Goal: Task Accomplishment & Management: Use online tool/utility

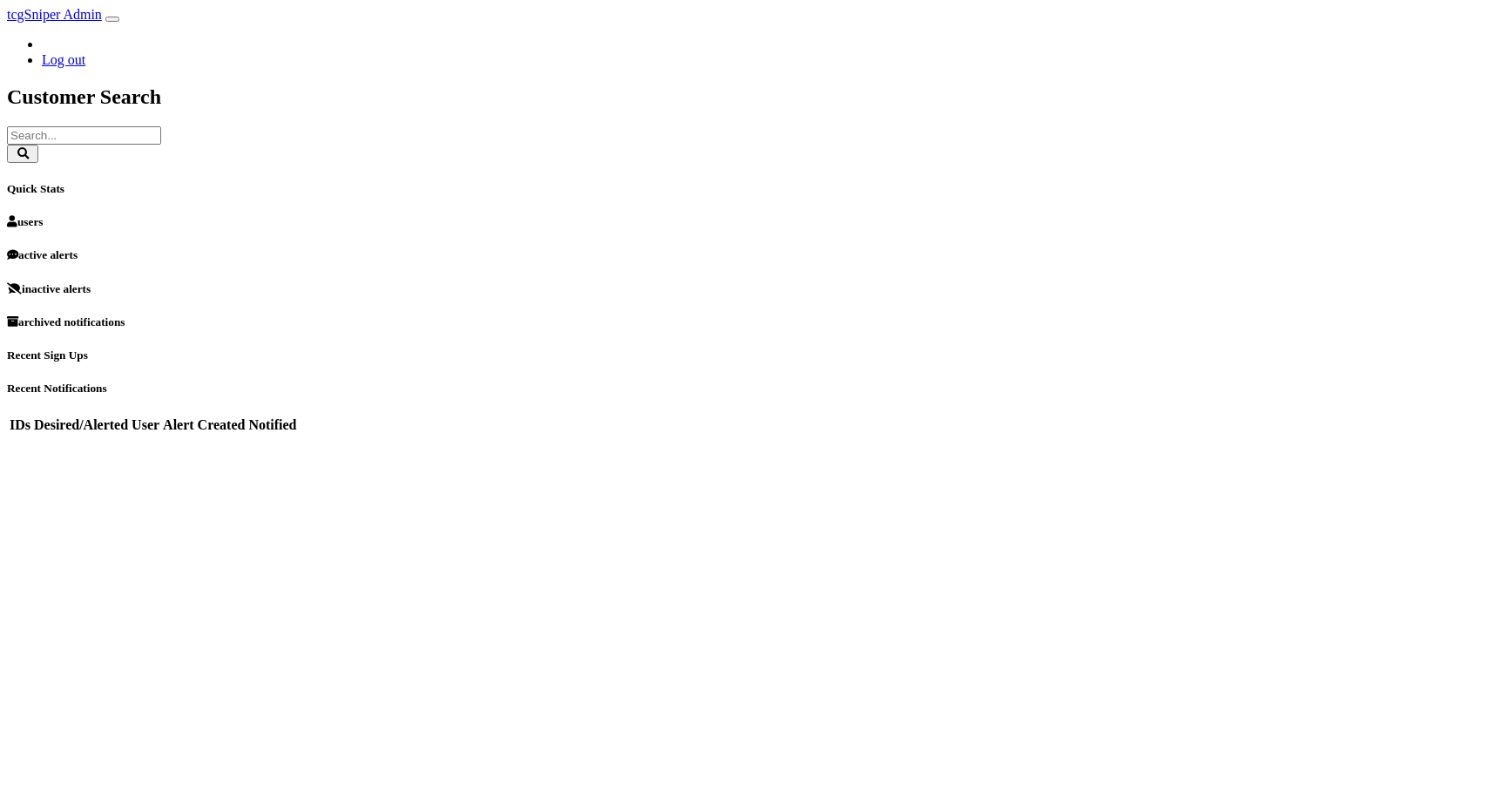
click at [162, 127] on input "text" at bounding box center [84, 135] width 155 height 18
type input "mcarthy"
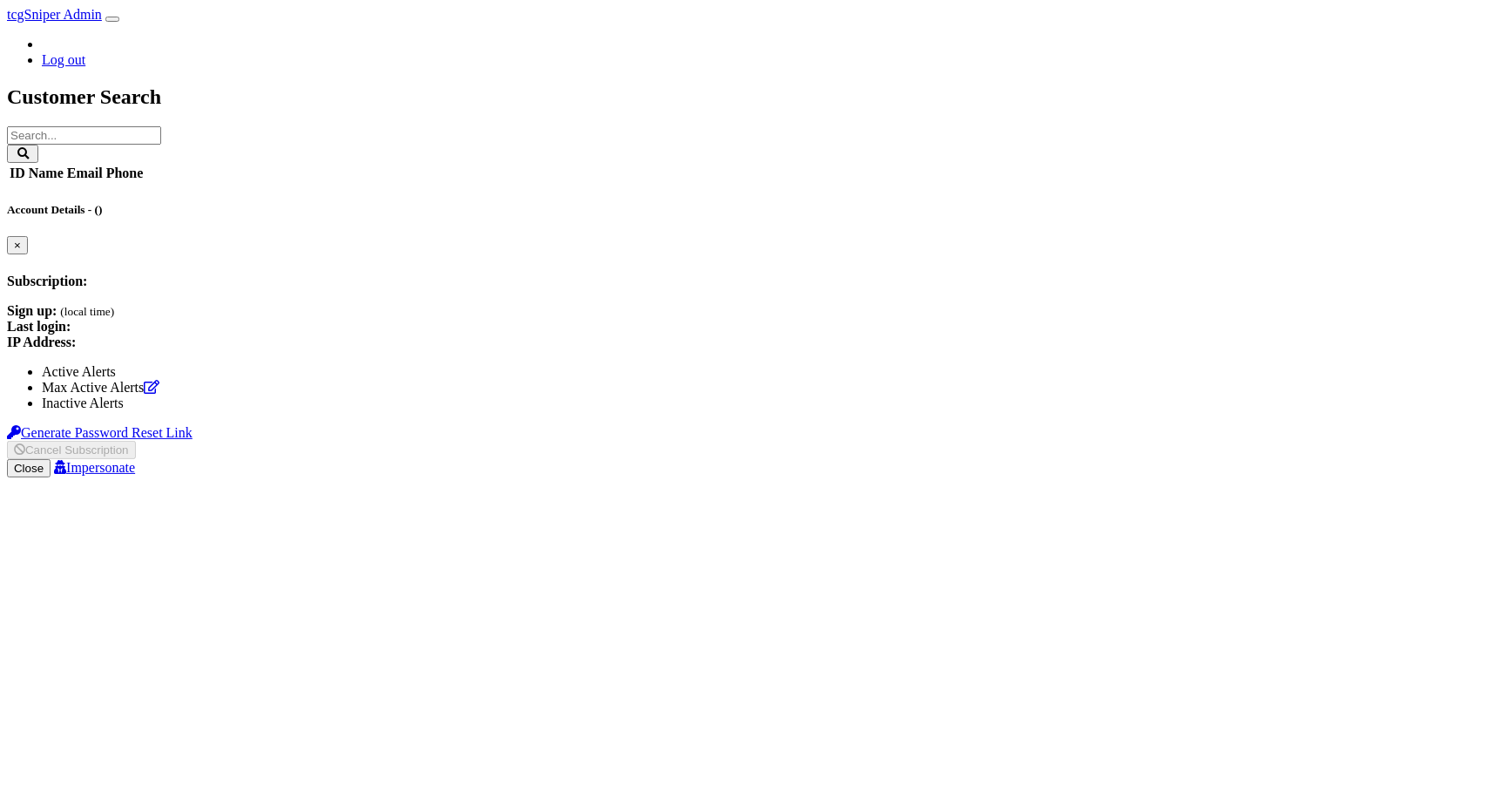
click at [162, 127] on input "text" at bounding box center [84, 135] width 155 height 18
type input "[PERSON_NAME]"
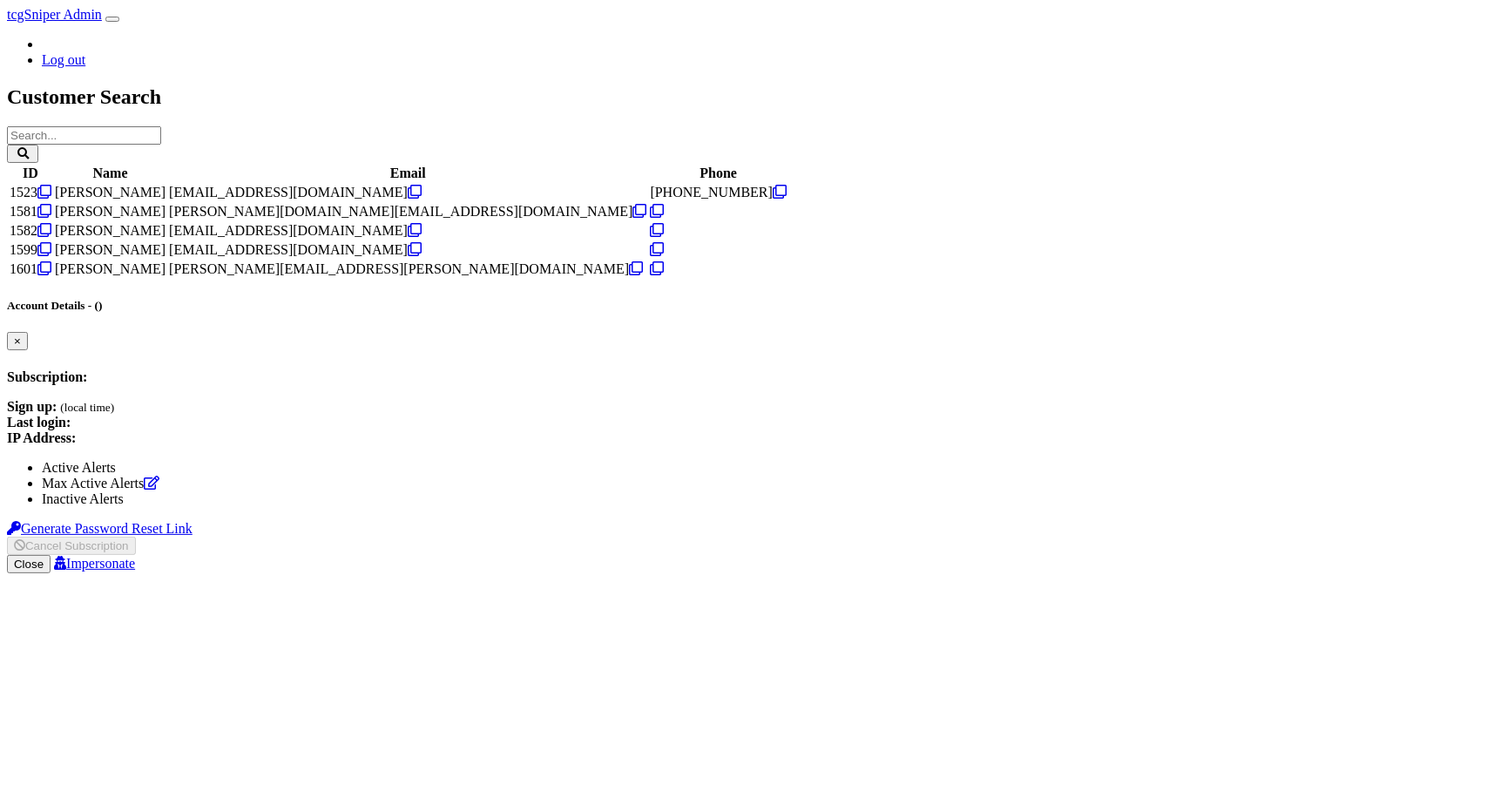
click at [167, 201] on td "[PERSON_NAME]" at bounding box center [110, 193] width 113 height 17
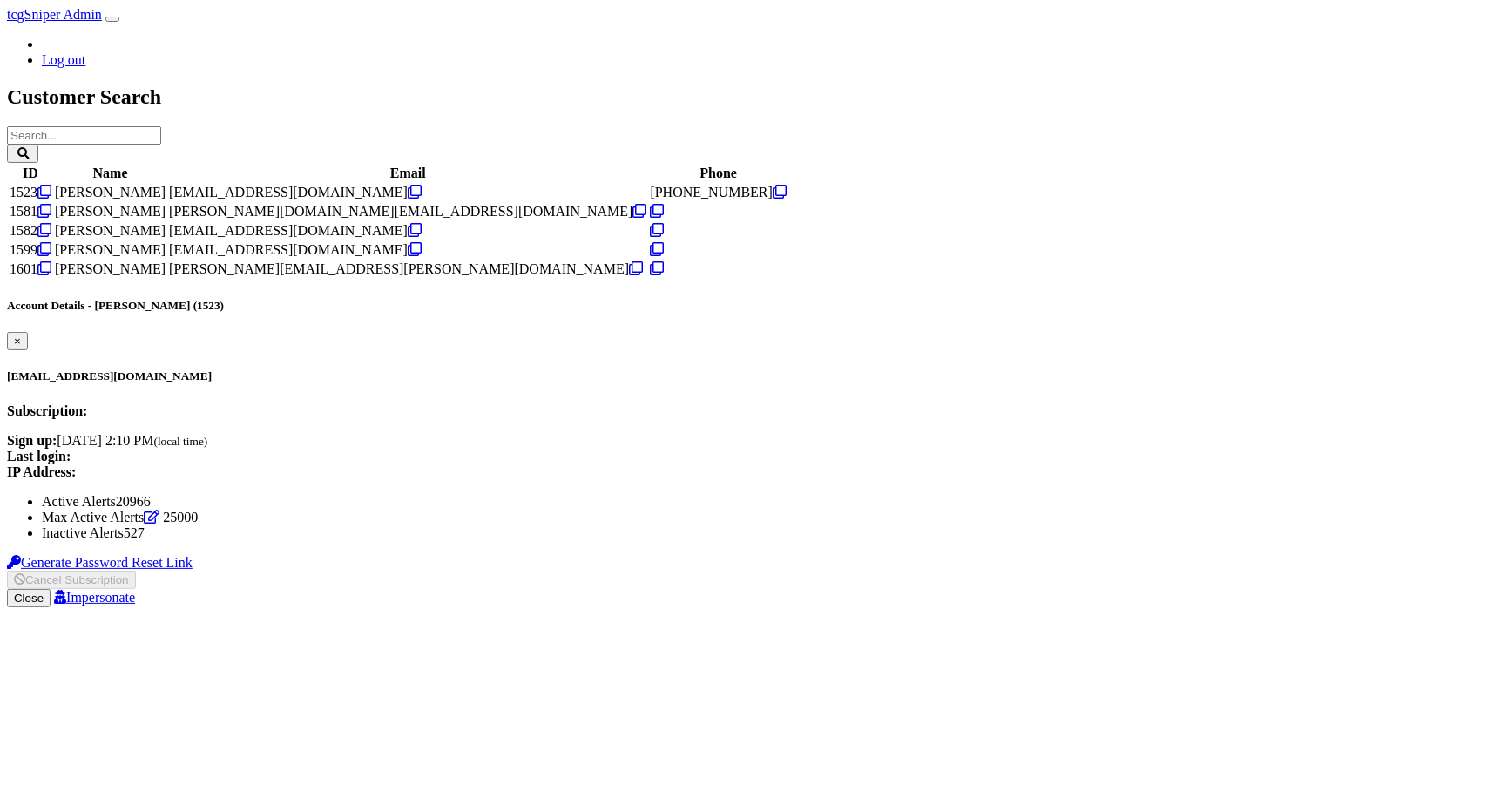
click at [135, 590] on link "Impersonate" at bounding box center [94, 597] width 81 height 15
